Goal: Entertainment & Leisure: Consume media (video, audio)

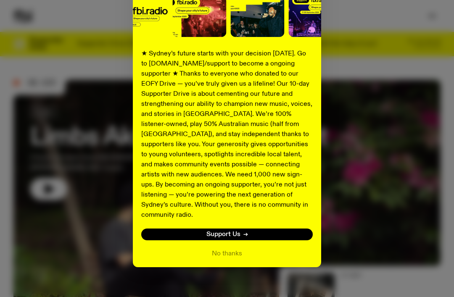
scroll to position [118, 0]
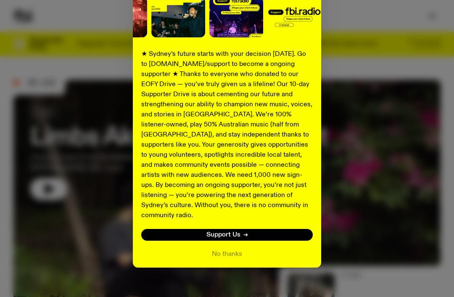
click at [236, 249] on button "No thanks" at bounding box center [227, 254] width 30 height 10
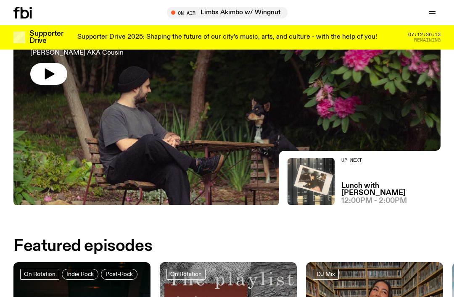
scroll to position [0, 0]
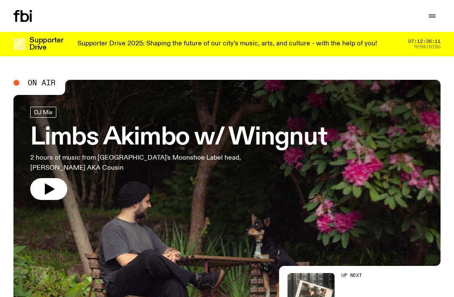
click at [434, 18] on icon "button" at bounding box center [432, 16] width 10 height 10
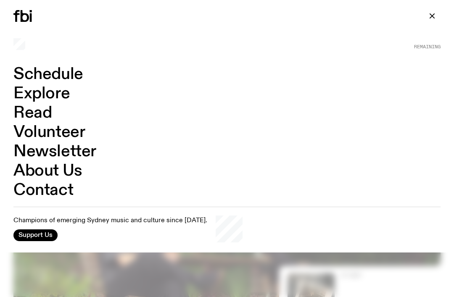
click at [21, 92] on link "Explore" at bounding box center [41, 94] width 56 height 16
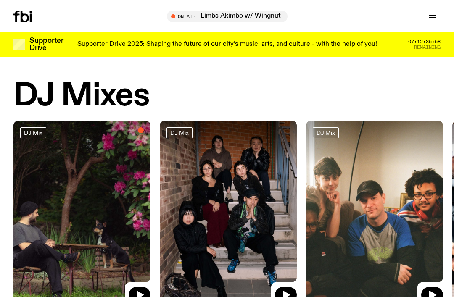
click at [436, 21] on button "button" at bounding box center [432, 16] width 17 height 12
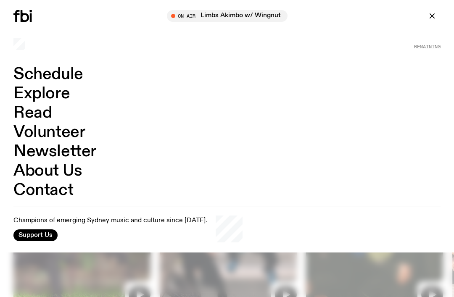
click at [26, 75] on link "Schedule" at bounding box center [48, 74] width 70 height 16
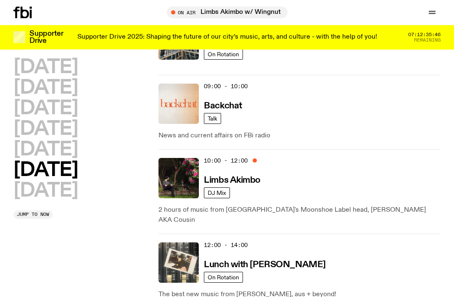
scroll to position [211, 0]
click at [243, 180] on h3 "Limbs Akimbo" at bounding box center [232, 180] width 57 height 9
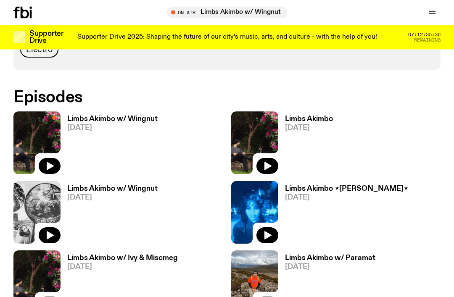
scroll to position [418, 0]
click at [89, 116] on h3 "Limbs Akimbo w/ Wingnut" at bounding box center [112, 119] width 90 height 7
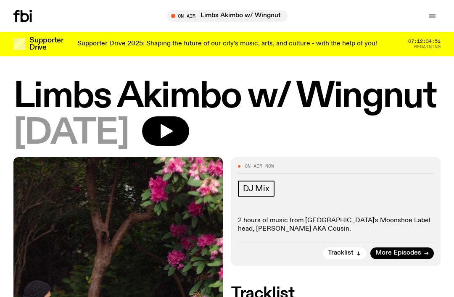
click at [350, 251] on span "Tracklist" at bounding box center [341, 253] width 26 height 6
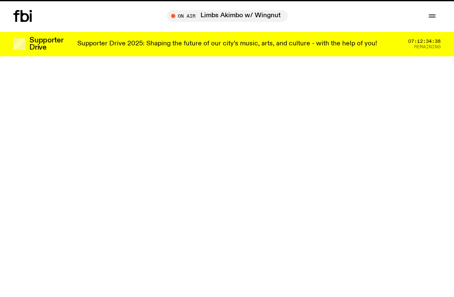
scroll to position [418, 0]
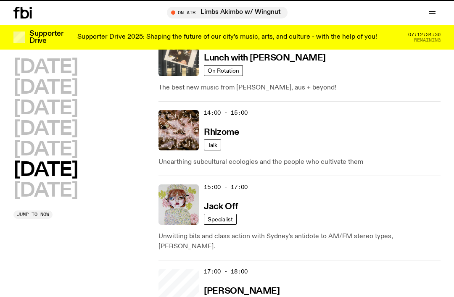
scroll to position [211, 0]
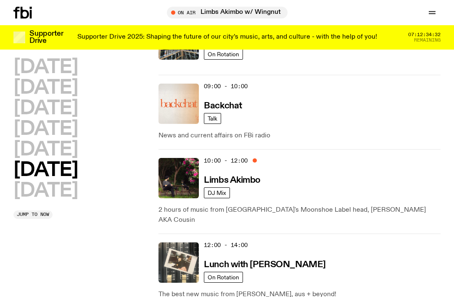
click at [240, 181] on h3 "Limbs Akimbo" at bounding box center [232, 180] width 57 height 9
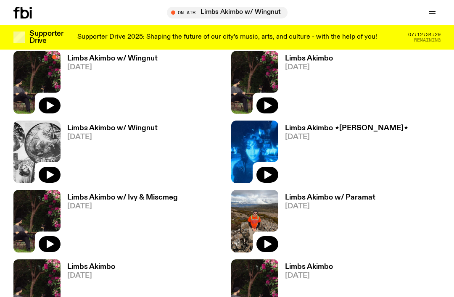
scroll to position [452, 0]
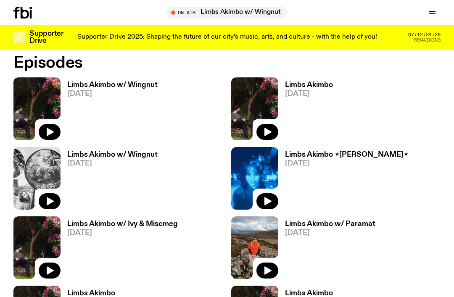
click at [85, 82] on h3 "Limbs Akimbo w/ Wingnut" at bounding box center [112, 85] width 90 height 7
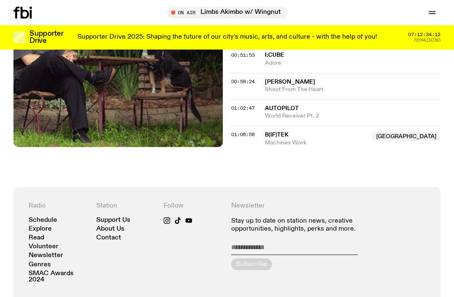
scroll to position [439, 0]
